Goal: Task Accomplishment & Management: Complete application form

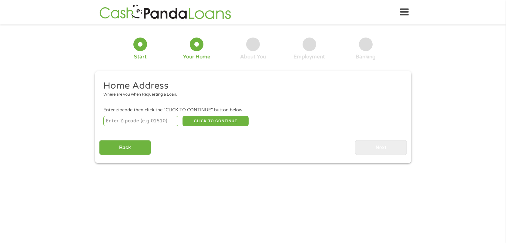
click at [125, 125] on input "number" at bounding box center [140, 121] width 75 height 10
type input "34746"
click at [216, 124] on button "CLICK TO CONTINUE" at bounding box center [215, 121] width 66 height 10
type input "34746"
type input "Kissimmee"
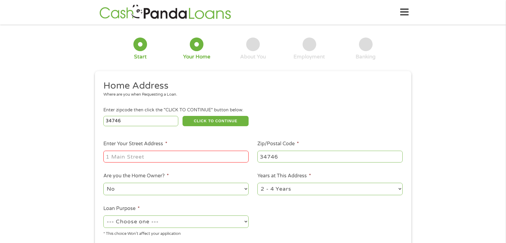
click at [116, 162] on input "Enter Your Street Address *" at bounding box center [175, 157] width 145 height 12
type input "[STREET_ADDRESS][PERSON_NAME]"
click at [88, 159] on div "1 Start 2 Your Home 3 About You 4 Employment 5 Banking 6 This field is hidden w…" at bounding box center [253, 151] width 506 height 244
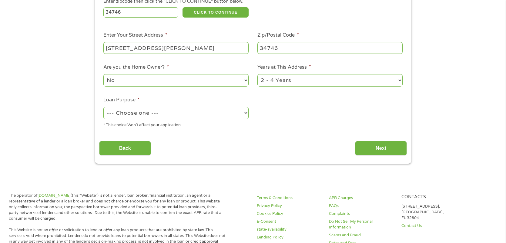
scroll to position [109, 0]
click at [198, 112] on select "--- Choose one --- Pay Bills Debt Consolidation Home Improvement Major Purchase…" at bounding box center [175, 113] width 145 height 12
select select "paybills"
click at [103, 108] on select "--- Choose one --- Pay Bills Debt Consolidation Home Improvement Major Purchase…" at bounding box center [175, 113] width 145 height 12
click at [373, 147] on input "Next" at bounding box center [381, 148] width 52 height 15
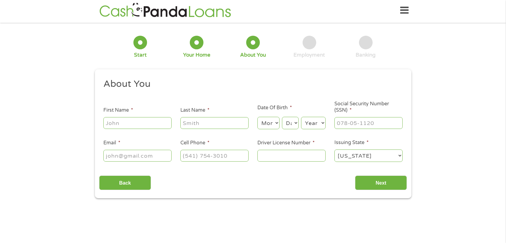
scroll to position [0, 0]
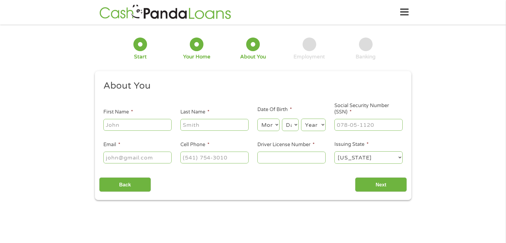
click at [156, 123] on input "First Name *" at bounding box center [137, 125] width 68 height 12
type input "[PERSON_NAME]"
type input "[EMAIL_ADDRESS][DOMAIN_NAME]"
click at [230, 153] on input "[PHONE_NUMBER]" at bounding box center [214, 158] width 68 height 12
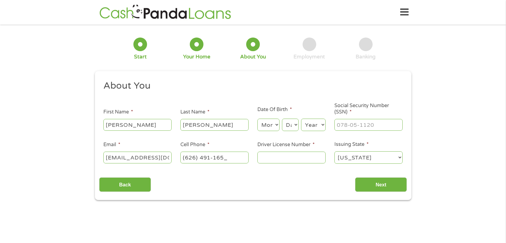
type input "[PHONE_NUMBER]"
click at [279, 124] on select "Month 1 2 3 4 5 6 7 8 9 10 11 12" at bounding box center [268, 125] width 22 height 12
select select "6"
click at [257, 119] on select "Month 1 2 3 4 5 6 7 8 9 10 11 12" at bounding box center [268, 125] width 22 height 12
click at [291, 127] on select "Day 1 2 3 4 5 6 7 8 9 10 11 12 13 14 15 16 17 18 19 20 21 22 23 24 25 26 27 28 …" at bounding box center [290, 125] width 16 height 12
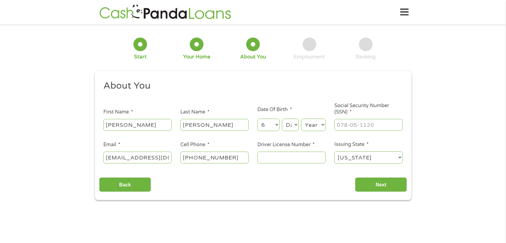
select select "28"
click at [282, 119] on select "Day 1 2 3 4 5 6 7 8 9 10 11 12 13 14 15 16 17 18 19 20 21 22 23 24 25 26 27 28 …" at bounding box center [290, 125] width 16 height 12
click at [315, 124] on select "Year [DATE] 2006 2005 2004 2003 2002 2001 2000 1999 1998 1997 1996 1995 1994 19…" at bounding box center [313, 125] width 25 height 12
select select "1991"
click at [301, 119] on select "Year [DATE] 2006 2005 2004 2003 2002 2001 2000 1999 1998 1997 1996 1995 1994 19…" at bounding box center [313, 125] width 25 height 12
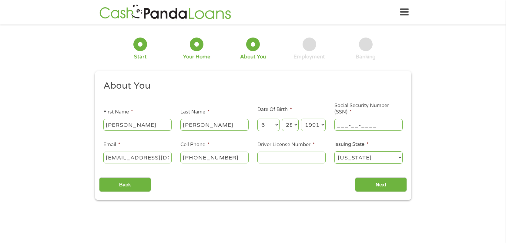
click at [348, 124] on input "___-__-____" at bounding box center [368, 125] width 68 height 12
type input "612-54-8911"
click at [262, 160] on input "Driver License Number *" at bounding box center [291, 158] width 68 height 12
type input "E3035615"
click at [353, 162] on select "[US_STATE] [US_STATE] [US_STATE] [US_STATE] [US_STATE] [US_STATE] [US_STATE] [U…" at bounding box center [368, 158] width 68 height 12
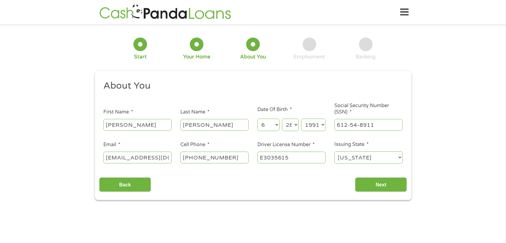
select select "[US_STATE]"
click at [334, 152] on select "[US_STATE] [US_STATE] [US_STATE] [US_STATE] [US_STATE] [US_STATE] [US_STATE] [U…" at bounding box center [368, 158] width 68 height 12
click at [380, 182] on input "Next" at bounding box center [381, 185] width 52 height 15
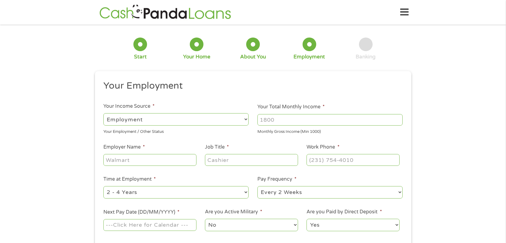
scroll to position [2, 2]
click at [33, 164] on div "1 Start 2 Your Home 3 About You 4 Employment 5 Banking 6 This field is hidden w…" at bounding box center [253, 148] width 506 height 239
click at [181, 117] on select "--- Choose one --- Employment [DEMOGRAPHIC_DATA] Benefits" at bounding box center [175, 119] width 145 height 12
select select "benefits"
click at [103, 113] on select "--- Choose one --- Employment [DEMOGRAPHIC_DATA] Benefits" at bounding box center [175, 119] width 145 height 12
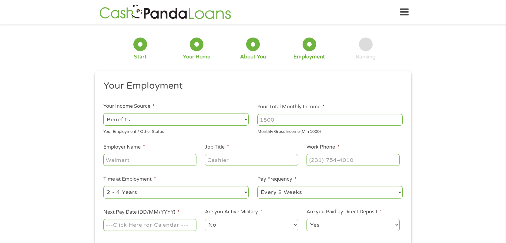
type input "Other"
type input "[PHONE_NUMBER]"
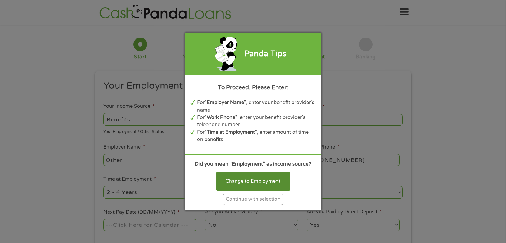
click at [260, 185] on div "Change to Employment" at bounding box center [253, 181] width 75 height 19
select select "fullTime"
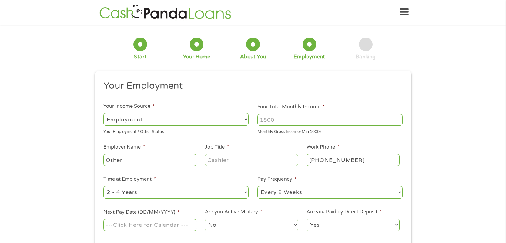
click at [300, 122] on input "Your Total Monthly Income *" at bounding box center [329, 120] width 145 height 12
type input "3000"
click at [58, 167] on div "1 Start 2 Your Home 3 About You 4 Employment 5 Banking 6 This field is hidden w…" at bounding box center [253, 148] width 506 height 239
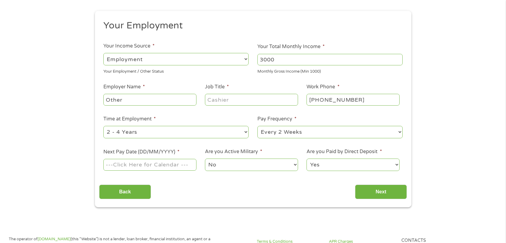
scroll to position [72, 0]
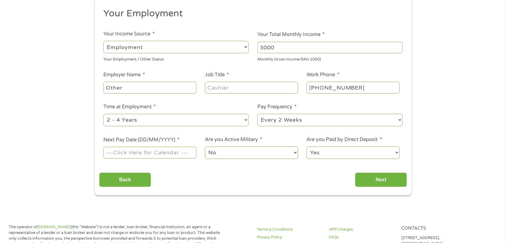
click at [173, 154] on input "Next Pay Date (DD/MM/YYYY) *" at bounding box center [149, 153] width 93 height 12
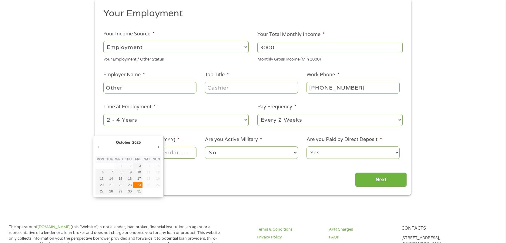
type input "[DATE]"
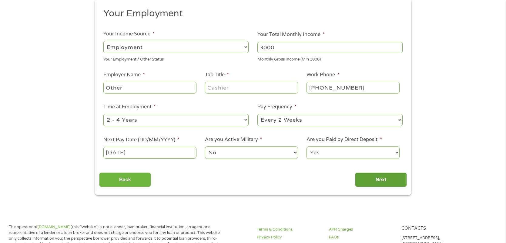
click at [379, 179] on input "Next" at bounding box center [381, 180] width 52 height 15
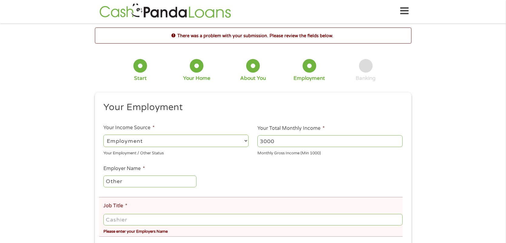
scroll to position [0, 0]
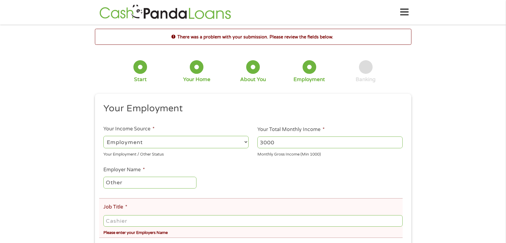
click at [58, 170] on div "There was a problem with your submission. Please review the fields below. 1 Sta…" at bounding box center [253, 199] width 506 height 340
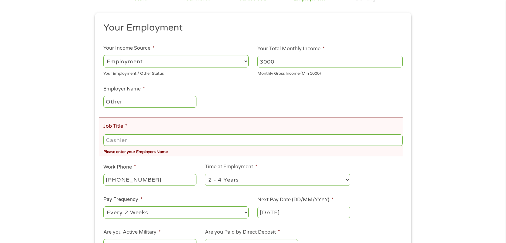
scroll to position [85, 0]
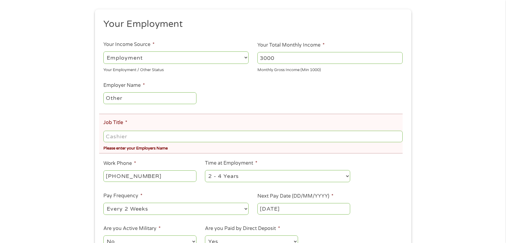
click at [147, 137] on input "Job Title *" at bounding box center [252, 137] width 299 height 12
type input "Cashier"
click at [50, 171] on div "There was a problem with your submission. Please review the fields below. 1 Sta…" at bounding box center [253, 114] width 506 height 340
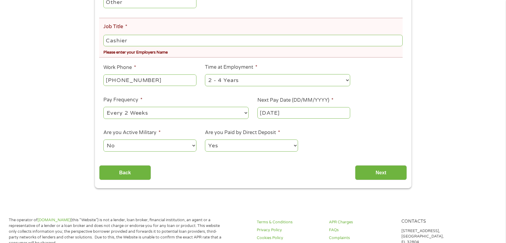
scroll to position [182, 0]
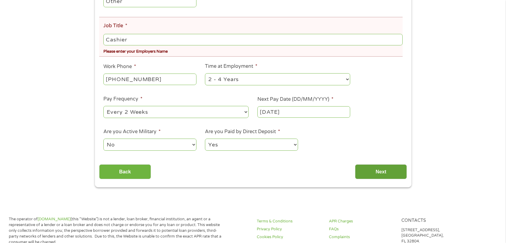
click at [401, 174] on input "Next" at bounding box center [381, 172] width 52 height 15
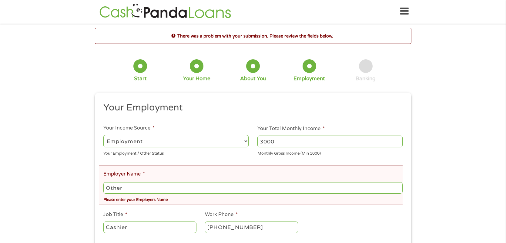
scroll to position [0, 0]
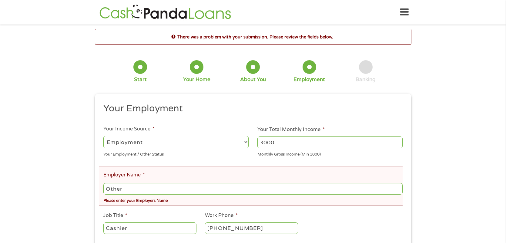
click at [140, 187] on input "Other" at bounding box center [252, 189] width 299 height 12
type input "O"
type input "aucera"
click at [85, 187] on div "There was a problem with your submission. Please review the fields below. 1 Sta…" at bounding box center [253, 182] width 506 height 307
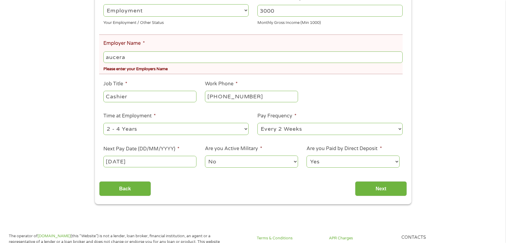
scroll to position [133, 0]
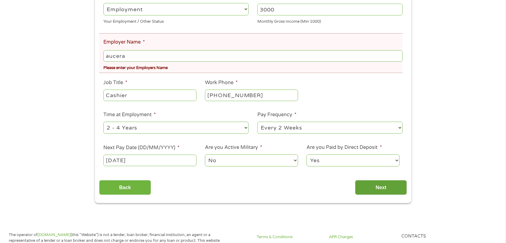
click at [389, 194] on input "Next" at bounding box center [381, 187] width 52 height 15
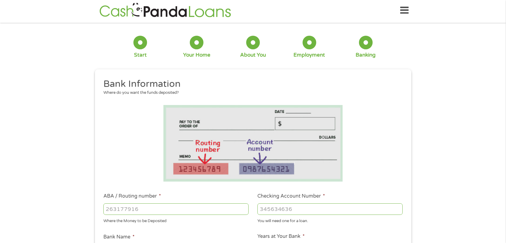
scroll to position [0, 0]
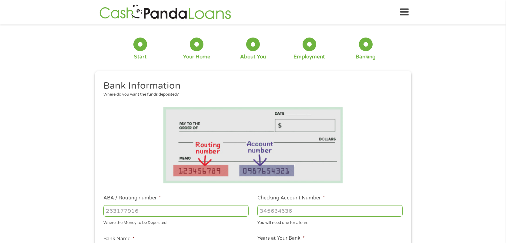
click at [120, 211] on input "ABA / Routing number *" at bounding box center [175, 211] width 145 height 12
type input "041215663"
type input "[PERSON_NAME] BANK"
type input "041215663"
click at [270, 214] on input "Checking Account Number *" at bounding box center [329, 211] width 145 height 12
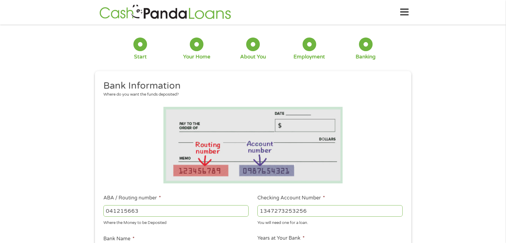
type input "1347273253256"
click at [60, 191] on div "1 Start 2 Your Home 3 About You 4 Employment 5 Banking 6 This field is hidden w…" at bounding box center [253, 221] width 506 height 384
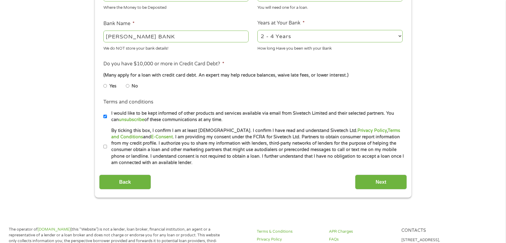
scroll to position [218, 0]
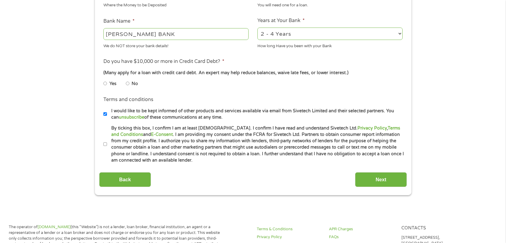
click at [127, 84] on input "No" at bounding box center [128, 84] width 4 height 10
radio input "true"
click at [378, 179] on input "Next" at bounding box center [381, 179] width 52 height 15
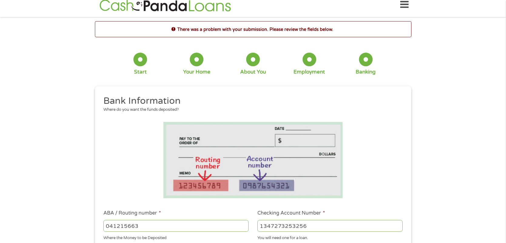
scroll to position [0, 0]
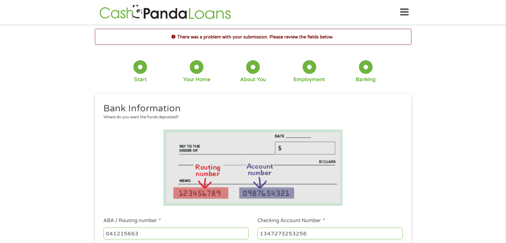
click at [80, 193] on div "There was a problem with your submission. Please review the fields below. 1 Sta…" at bounding box center [253, 242] width 506 height 427
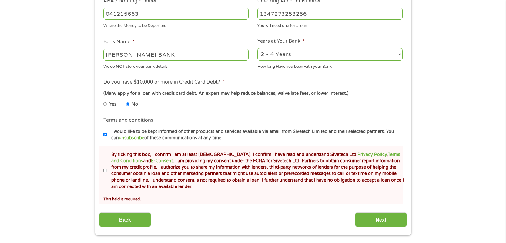
scroll to position [230, 0]
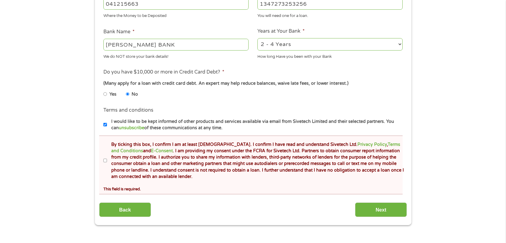
click at [105, 160] on input "By ticking this box, I confirm I am at least [DEMOGRAPHIC_DATA]. I confirm I ha…" at bounding box center [105, 161] width 4 height 10
checkbox input "true"
click at [105, 126] on input "I would like to be kept informed of other products and services available via e…" at bounding box center [105, 125] width 4 height 10
checkbox input "false"
click at [371, 210] on input "Next" at bounding box center [381, 210] width 52 height 15
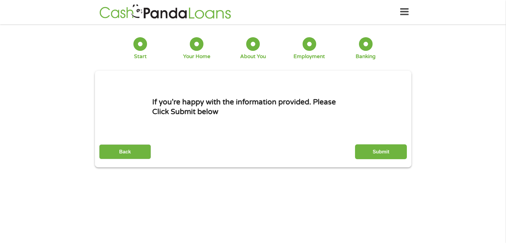
scroll to position [0, 0]
click at [384, 150] on input "Submit" at bounding box center [381, 152] width 52 height 15
